Goal: Entertainment & Leisure: Consume media (video, audio)

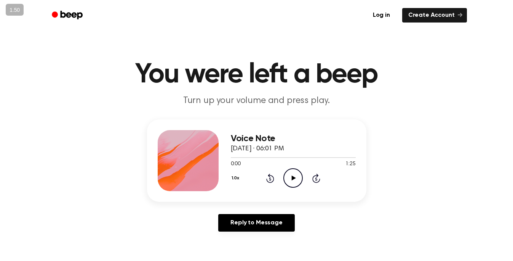
click at [295, 177] on icon at bounding box center [294, 177] width 4 height 5
click at [295, 177] on icon "Pause Audio" at bounding box center [292, 177] width 19 height 19
click at [295, 177] on icon at bounding box center [294, 177] width 4 height 5
click at [293, 183] on icon "Play Audio" at bounding box center [292, 177] width 19 height 19
click at [293, 183] on icon "Pause Audio" at bounding box center [292, 177] width 19 height 19
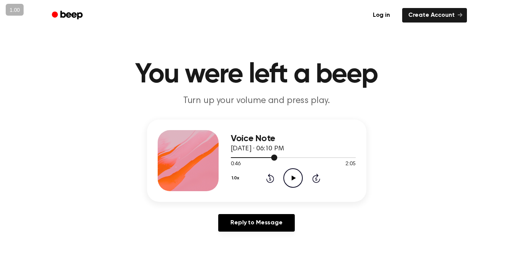
click at [275, 157] on span at bounding box center [274, 157] width 6 height 6
click at [293, 176] on icon "Play Audio" at bounding box center [292, 177] width 19 height 19
